Goal: Information Seeking & Learning: Learn about a topic

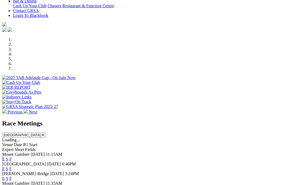
scroll to position [132, 0]
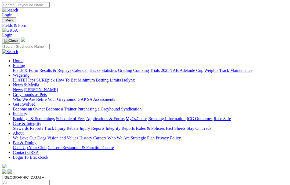
click at [50, 180] on input "Select date" at bounding box center [26, 183] width 48 height 6
type input "Yesterday, 26 Aug 2025"
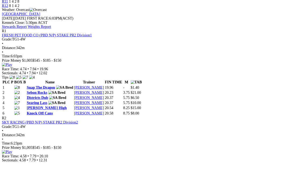
scroll to position [237, 0]
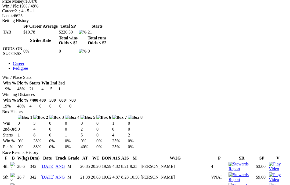
scroll to position [221, 0]
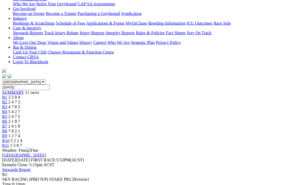
scroll to position [95, 0]
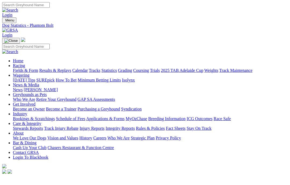
scroll to position [221, 0]
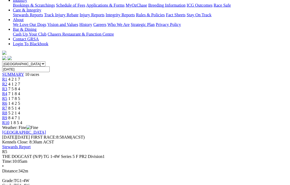
scroll to position [111, 0]
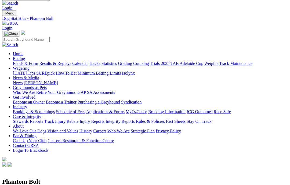
scroll to position [7, 0]
click at [30, 66] on link "Wagering" at bounding box center [21, 68] width 17 height 5
click at [39, 76] on link "News & Media" at bounding box center [26, 78] width 26 height 5
click at [23, 81] on link "News" at bounding box center [18, 83] width 10 height 5
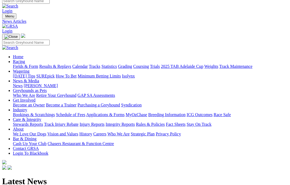
scroll to position [5, 0]
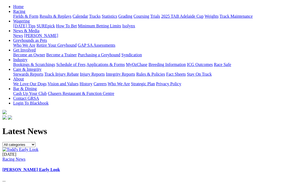
scroll to position [54, 0]
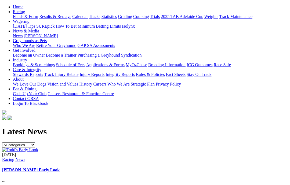
click at [60, 168] on link "[PERSON_NAME] Early Look" at bounding box center [31, 170] width 58 height 5
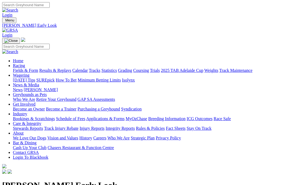
click at [41, 122] on link "Care & Integrity" at bounding box center [27, 124] width 28 height 5
click at [170, 126] on div "Stewards Reports Track Injury Rebate Injury Reports Integrity Reports Rules & P…" at bounding box center [150, 128] width 275 height 5
click at [41, 122] on link "Care & Integrity" at bounding box center [27, 124] width 28 height 5
click at [165, 126] on link "Rules & Policies" at bounding box center [150, 128] width 29 height 5
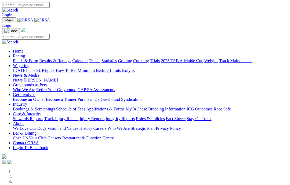
scroll to position [113, 0]
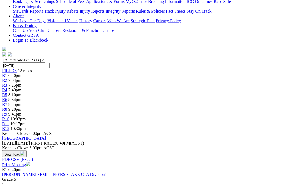
scroll to position [124, 0]
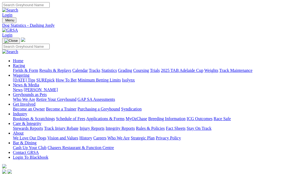
scroll to position [8, 0]
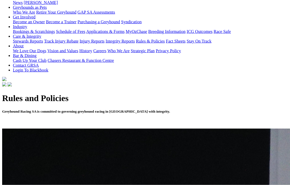
scroll to position [99, 0]
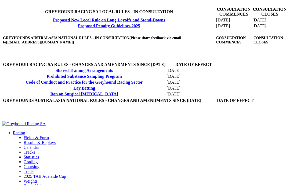
scroll to position [201, 0]
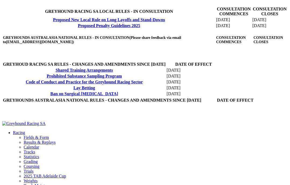
click at [78, 28] on link "Proposed Penalty Guidelines 2025" at bounding box center [109, 25] width 62 height 5
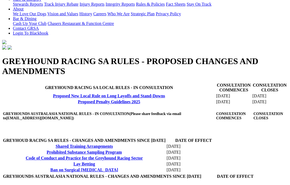
scroll to position [115, 0]
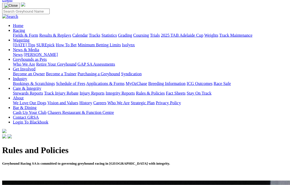
scroll to position [22, 0]
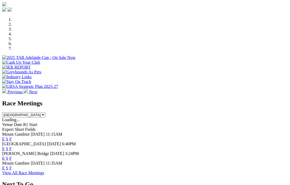
scroll to position [153, 0]
click at [12, 147] on link "F" at bounding box center [10, 149] width 2 height 5
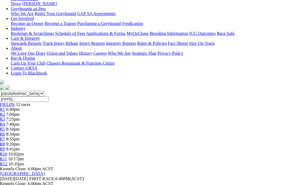
scroll to position [89, 0]
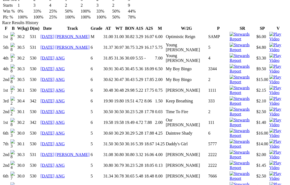
scroll to position [374, 0]
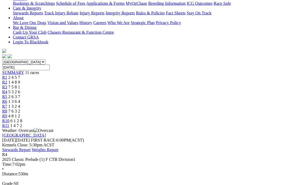
scroll to position [113, 0]
